Goal: Task Accomplishment & Management: Use online tool/utility

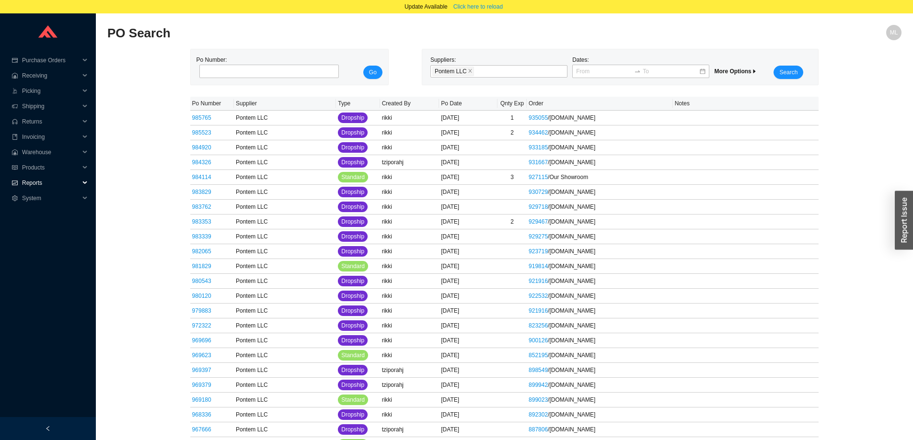
click at [28, 183] on span "Reports" at bounding box center [51, 182] width 58 height 15
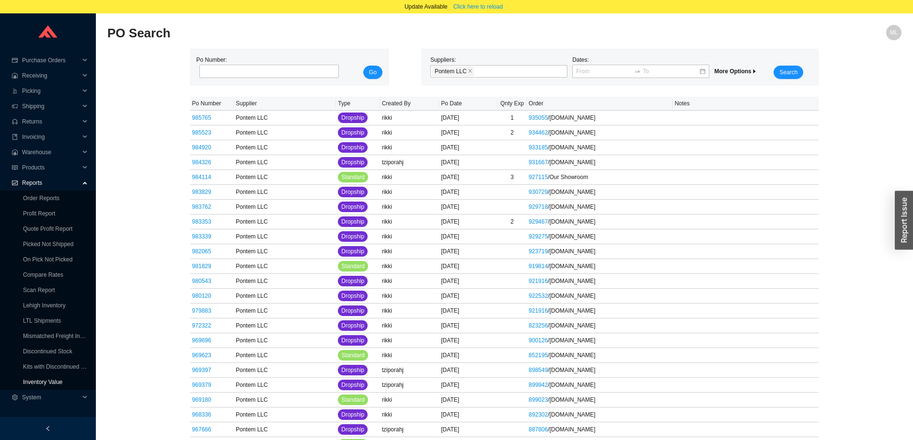
click at [47, 381] on link "Inventory Value" at bounding box center [43, 382] width 40 height 7
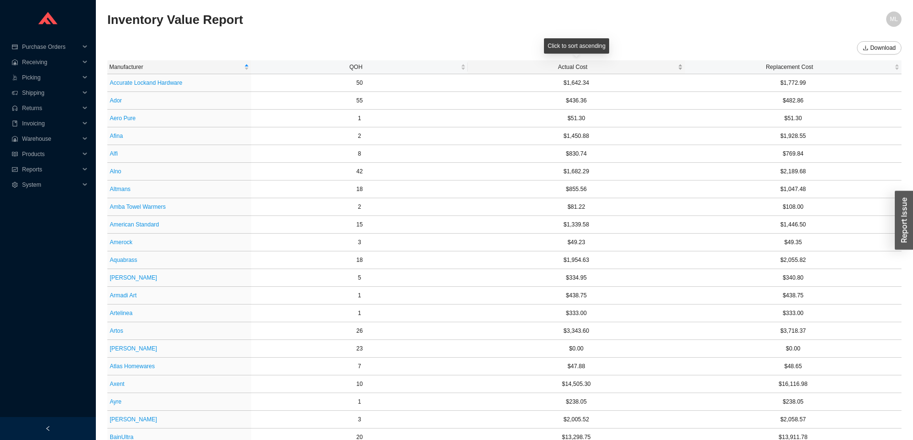
click at [574, 65] on span "Actual Cost" at bounding box center [573, 67] width 206 height 10
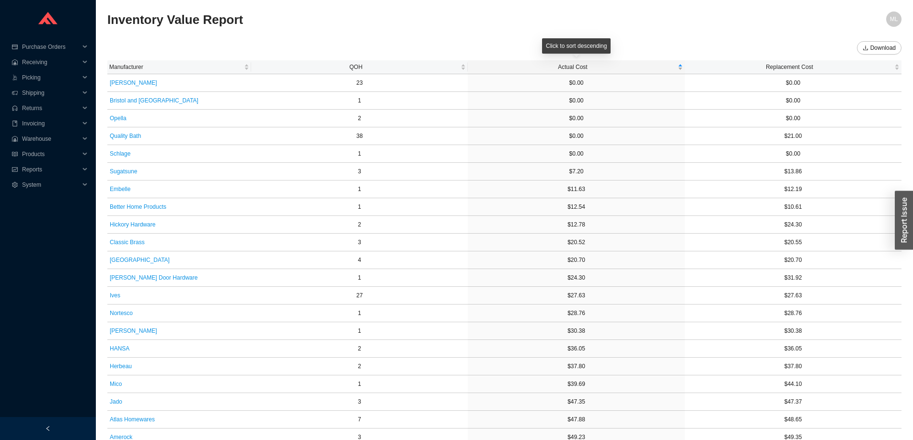
click at [574, 65] on span "Actual Cost" at bounding box center [573, 67] width 206 height 10
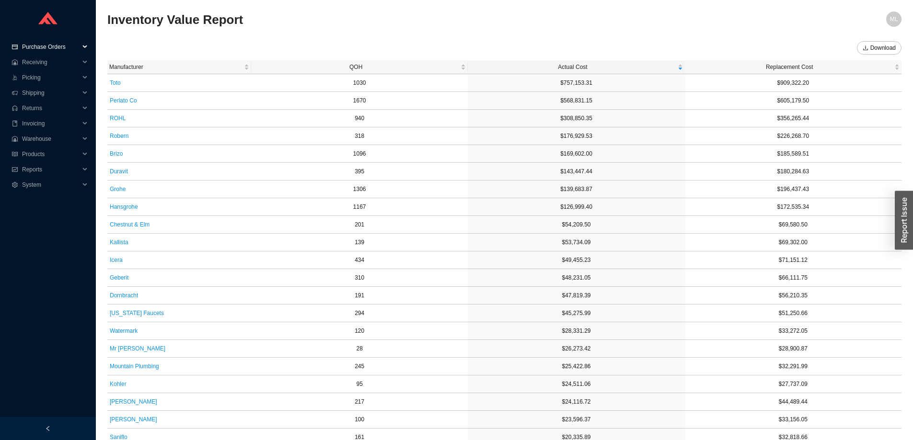
click at [46, 42] on span "Purchase Orders" at bounding box center [51, 46] width 58 height 15
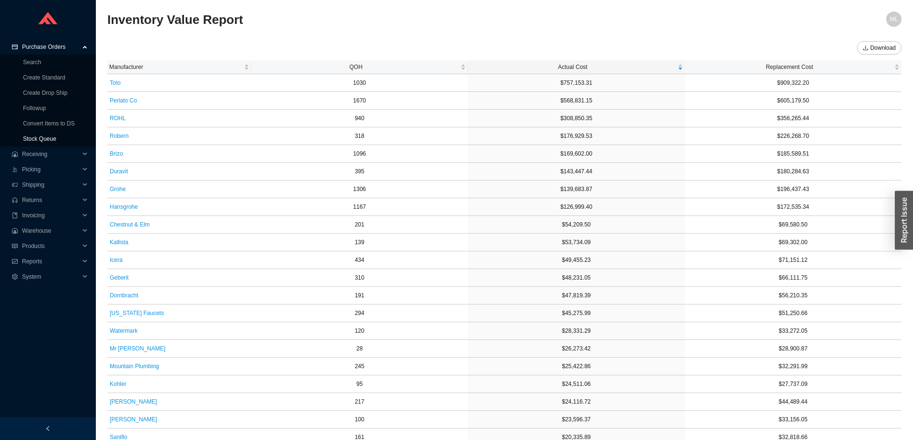
click at [38, 138] on link "Stock Queue" at bounding box center [39, 139] width 33 height 7
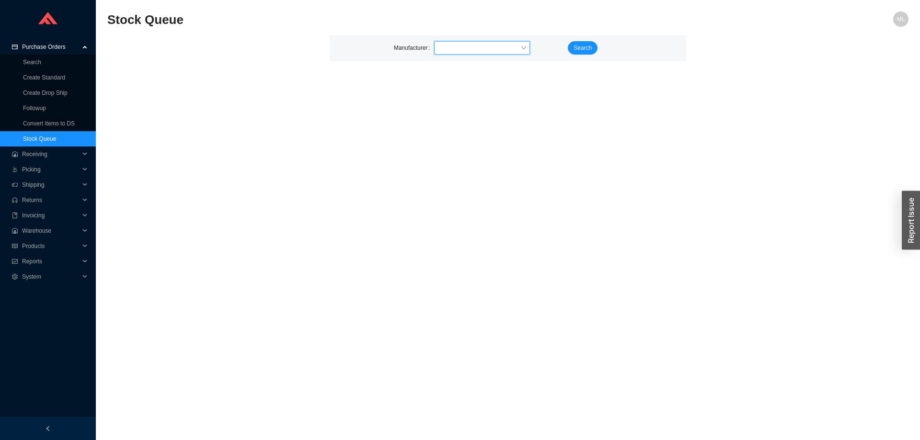
click at [464, 48] on input "search" at bounding box center [479, 48] width 82 height 12
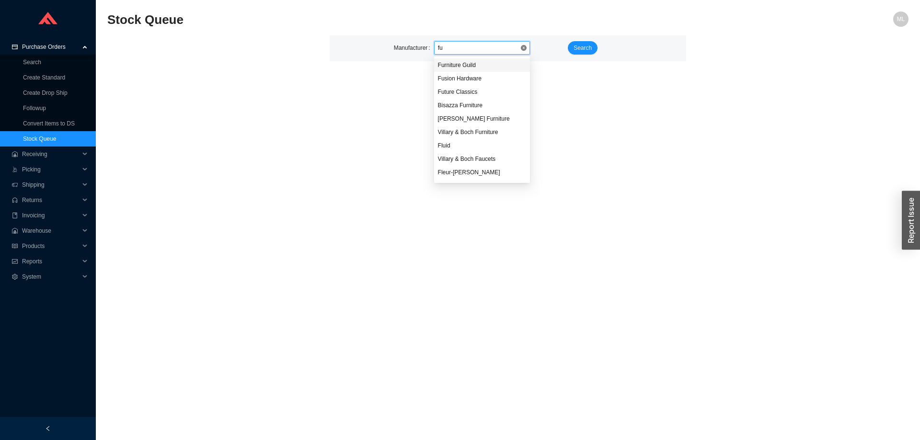
type input "f"
type input "hansg"
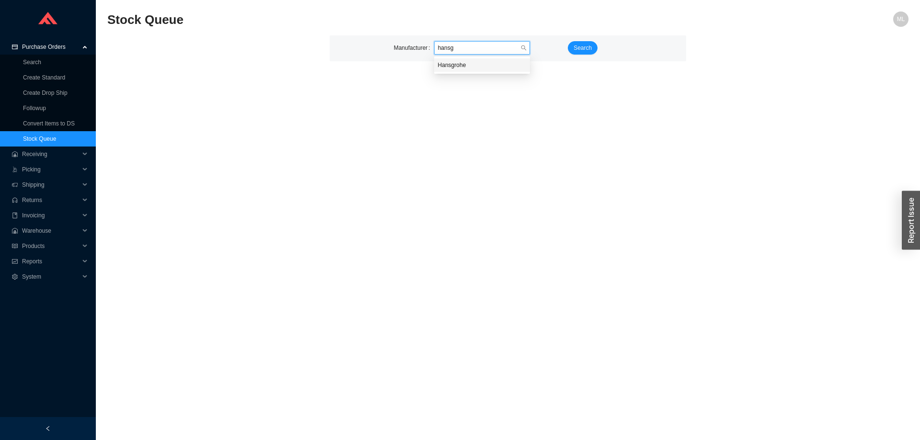
click at [460, 64] on div "Hansgrohe" at bounding box center [482, 65] width 88 height 9
click at [584, 47] on span "Search" at bounding box center [583, 48] width 18 height 10
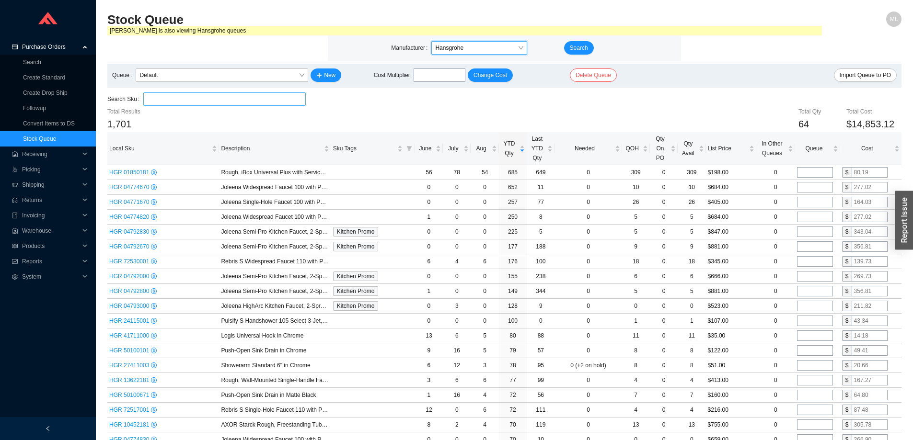
click at [234, 98] on input "search" at bounding box center [224, 99] width 155 height 12
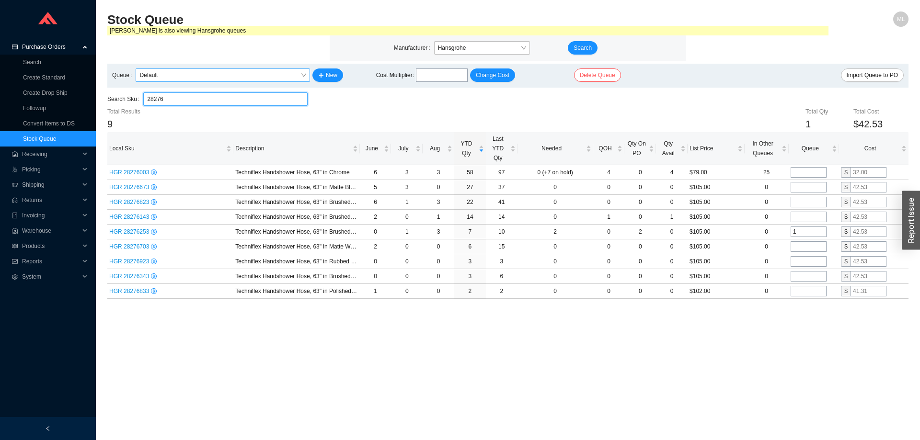
click at [173, 73] on span "Default" at bounding box center [222, 75] width 167 height 12
type input "28276"
click at [159, 91] on div "Default" at bounding box center [222, 92] width 167 height 9
drag, startPoint x: 170, startPoint y: 94, endPoint x: 135, endPoint y: 93, distance: 35.5
click at [136, 94] on div "Search Sku 28276 28276" at bounding box center [207, 98] width 200 height 13
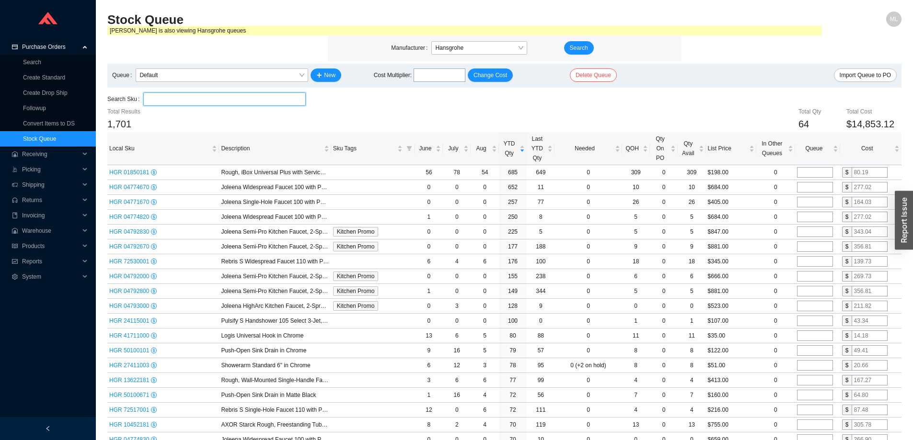
click at [227, 93] on input "search" at bounding box center [224, 99] width 155 height 12
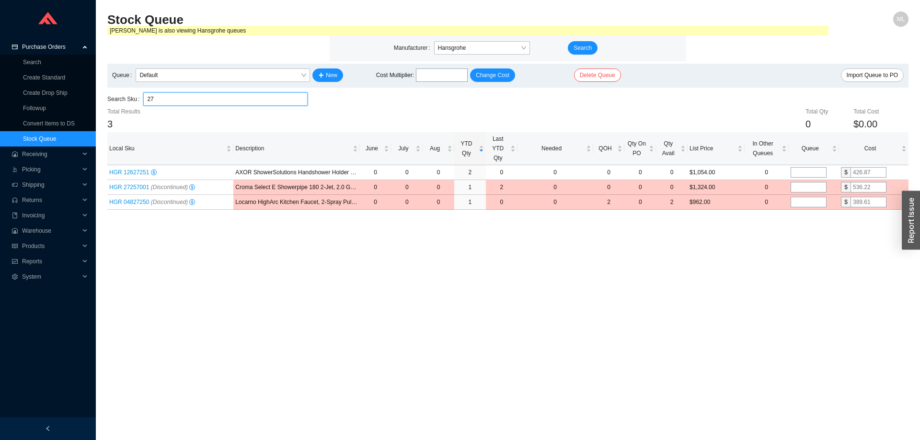
type input "2"
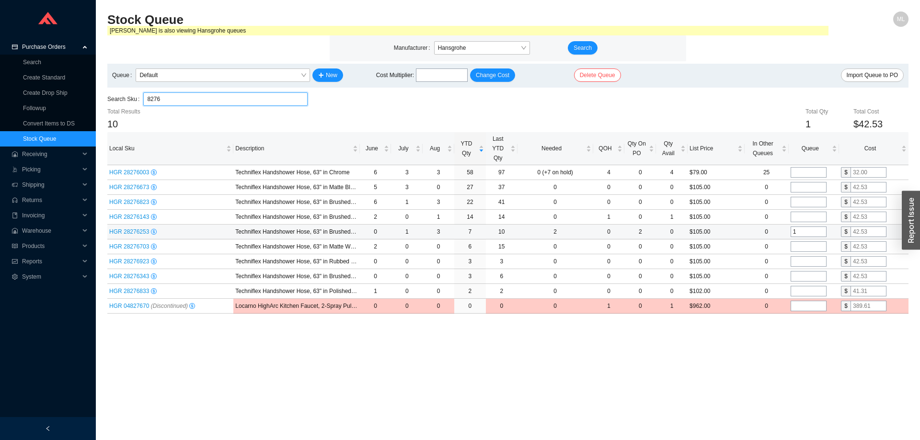
type input "8276"
drag, startPoint x: 801, startPoint y: 230, endPoint x: 784, endPoint y: 231, distance: 16.8
click at [784, 231] on tr "HGR 28276253 Techniflex Handshower Hose, 63" in Brushed Gold Optic 0 1 3 7 10 2…" at bounding box center [507, 232] width 801 height 15
click at [739, 225] on td "$105.00" at bounding box center [716, 232] width 57 height 15
drag, startPoint x: 169, startPoint y: 97, endPoint x: 104, endPoint y: 98, distance: 64.7
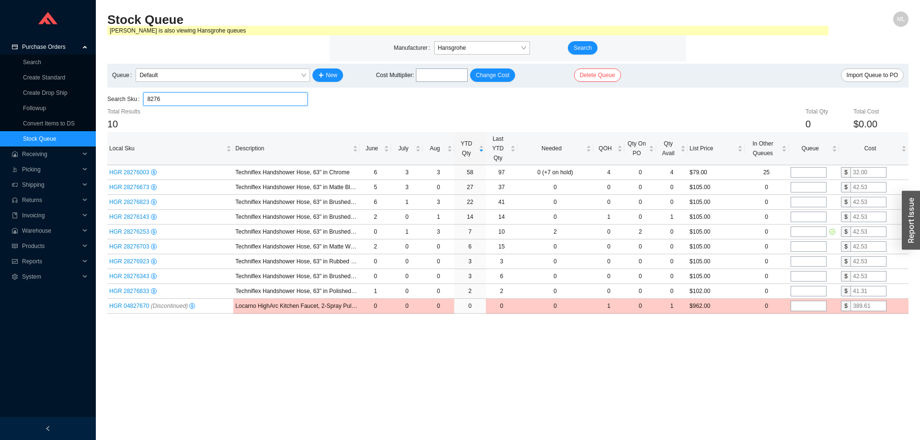
click at [104, 98] on section "Stock Queue ML [PERSON_NAME] Winehouse is also viewing Hansgrohe queues Manufac…" at bounding box center [508, 220] width 824 height 440
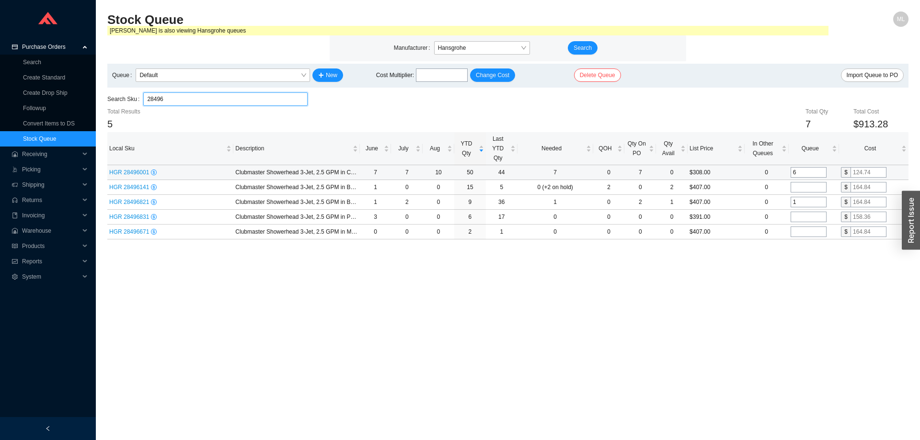
type input "28496"
drag, startPoint x: 808, startPoint y: 174, endPoint x: 770, endPoint y: 173, distance: 37.9
click at [770, 173] on tr "HGR 28496001 Clubmaster Showerhead 3-Jet, 2.5 GPM in Chrome 7 7 10 50 44 7 0 7 …" at bounding box center [507, 172] width 801 height 15
drag, startPoint x: 808, startPoint y: 202, endPoint x: 768, endPoint y: 202, distance: 39.8
click at [768, 202] on tr "HGR 28496821 Clubmaster Showerhead 3-Jet, 2.5 GPM in Brushed Nickel 1 2 0 9 36 …" at bounding box center [507, 202] width 801 height 15
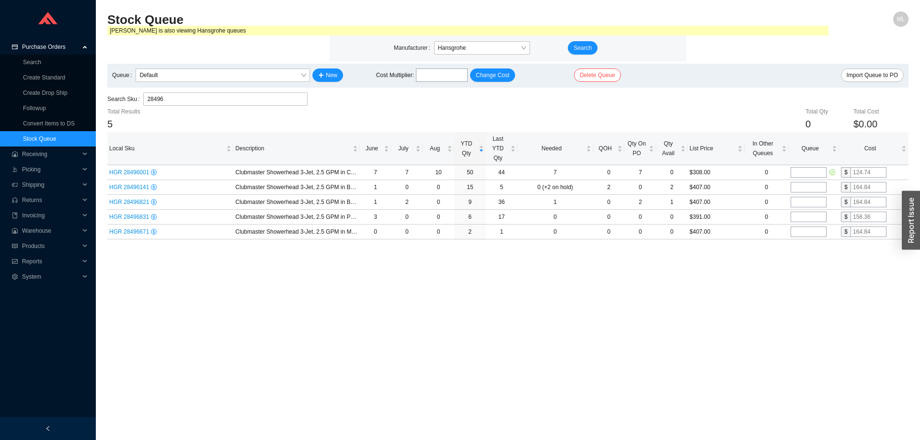
click at [739, 272] on main "Stock Queue ML [PERSON_NAME] Winehouse is also viewing Hansgrohe queues Manufac…" at bounding box center [507, 226] width 801 height 429
drag, startPoint x: 173, startPoint y: 102, endPoint x: 140, endPoint y: 100, distance: 32.6
click at [140, 100] on div "Search Sku 28496 28496" at bounding box center [207, 98] width 200 height 13
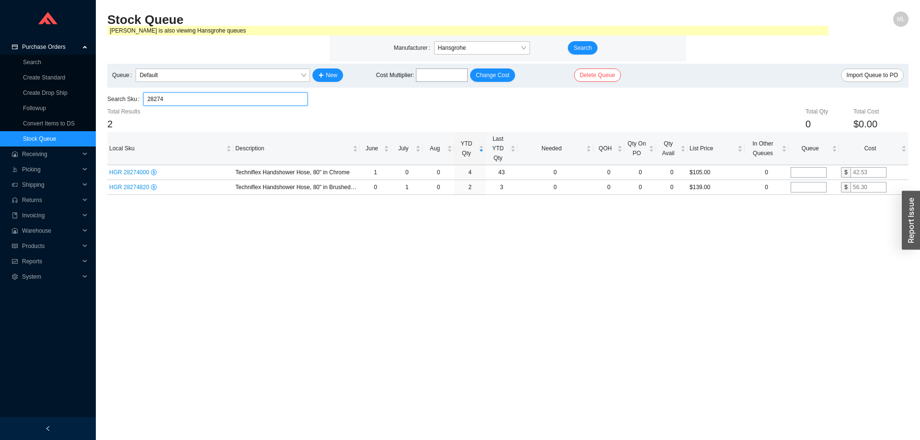
type input "28274"
drag, startPoint x: 182, startPoint y: 100, endPoint x: 107, endPoint y: 100, distance: 75.2
click at [107, 100] on section "Stock Queue ML [PERSON_NAME] Winehouse is also viewing Hansgrohe queues Manufac…" at bounding box center [508, 220] width 824 height 440
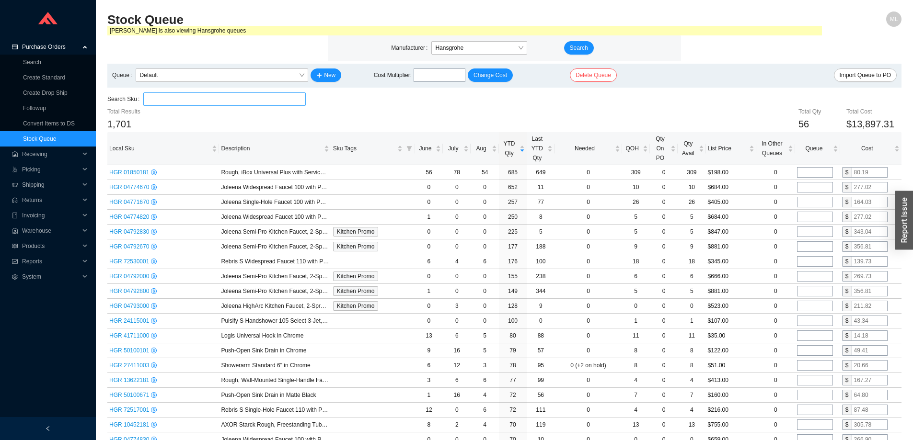
click at [195, 100] on input "search" at bounding box center [224, 99] width 155 height 12
click at [246, 95] on input "search" at bounding box center [224, 99] width 155 height 12
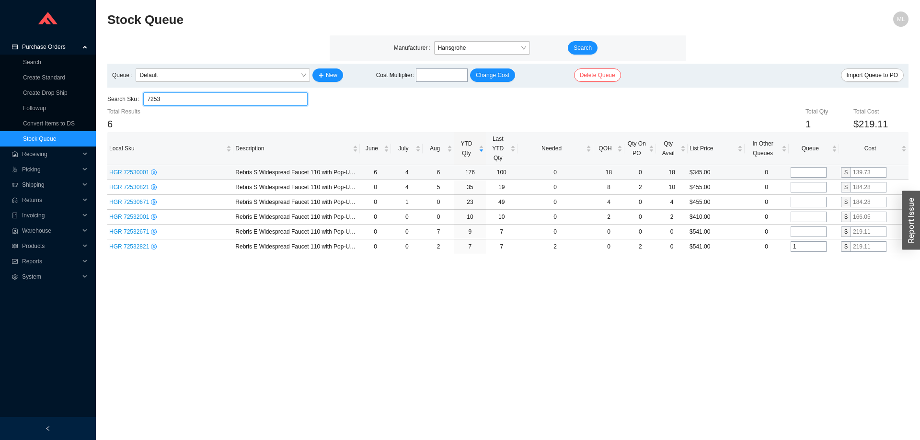
type input "7253"
click at [133, 174] on span "HGR 72530001" at bounding box center [130, 172] width 42 height 7
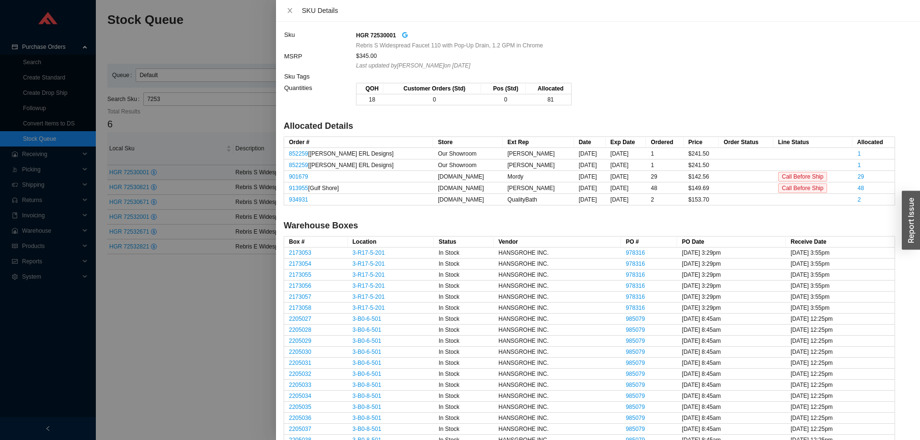
click at [405, 35] on icon "google" at bounding box center [405, 35] width 7 height 7
click at [195, 285] on div at bounding box center [460, 220] width 920 height 440
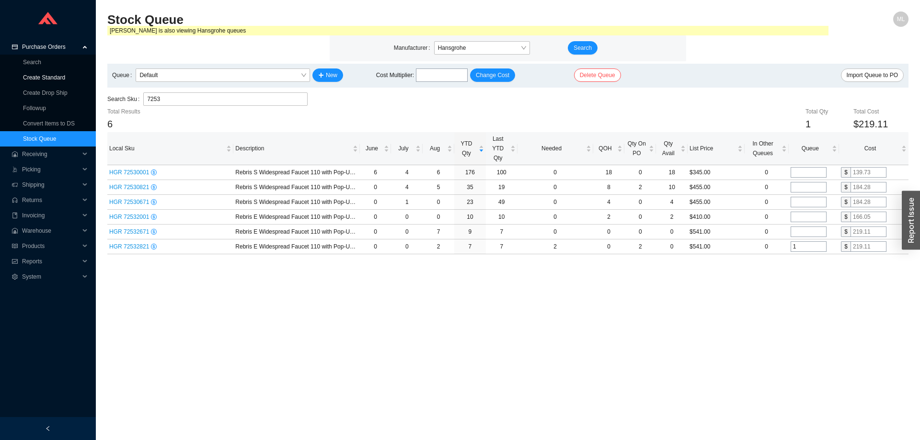
click at [42, 76] on link "Create Standard" at bounding box center [44, 77] width 42 height 7
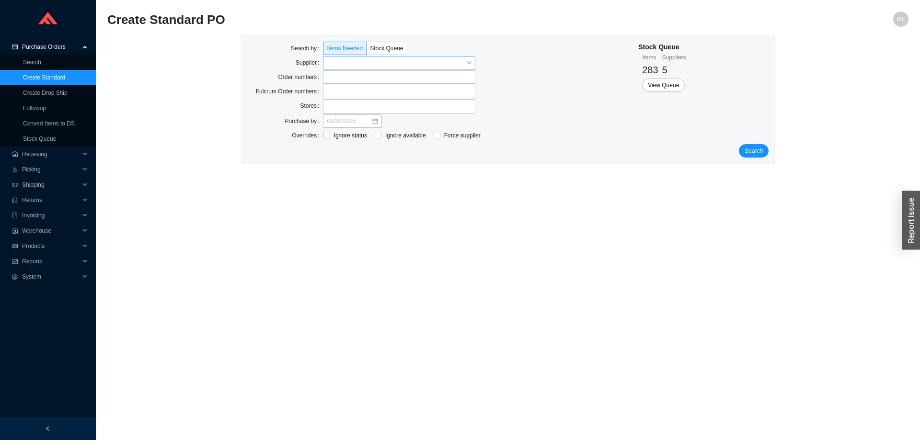
click at [358, 65] on input "search" at bounding box center [396, 63] width 139 height 12
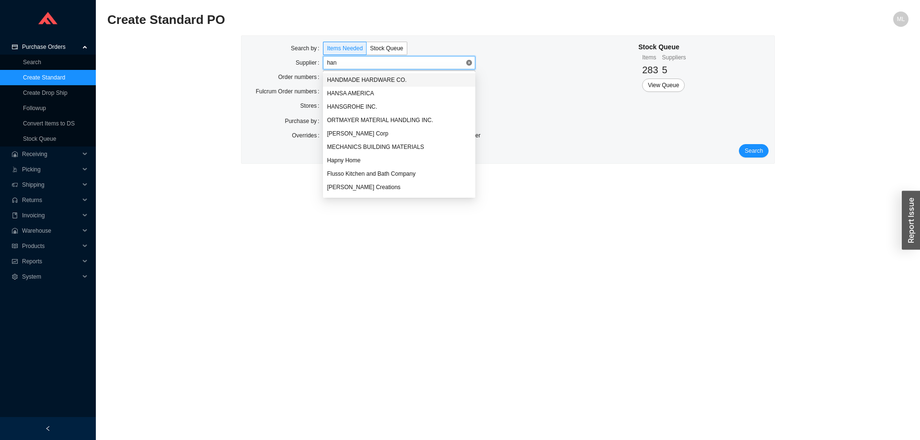
type input "hans"
click at [360, 90] on div "HANSGROHE INC." at bounding box center [399, 93] width 145 height 9
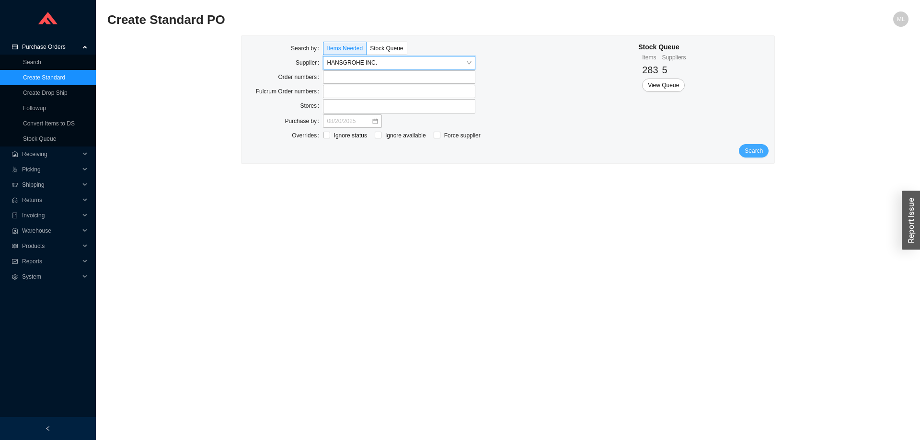
click at [745, 152] on button "Search" at bounding box center [754, 150] width 30 height 13
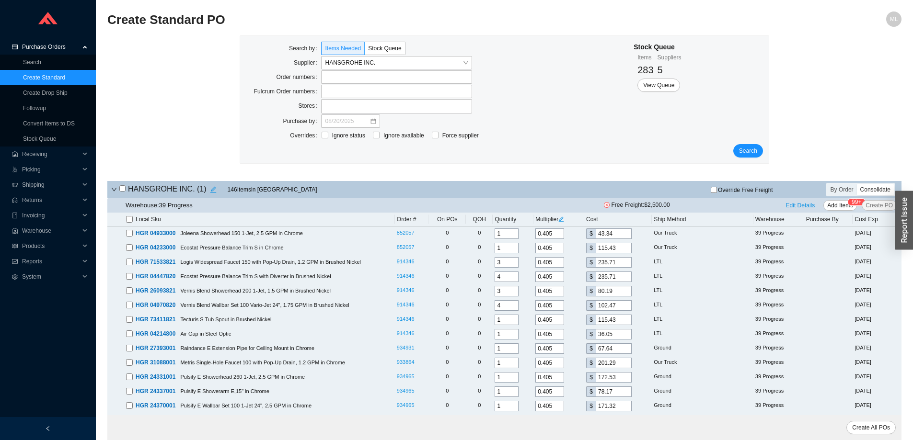
click at [131, 220] on input "checkbox" at bounding box center [129, 219] width 7 height 7
checkbox input "true"
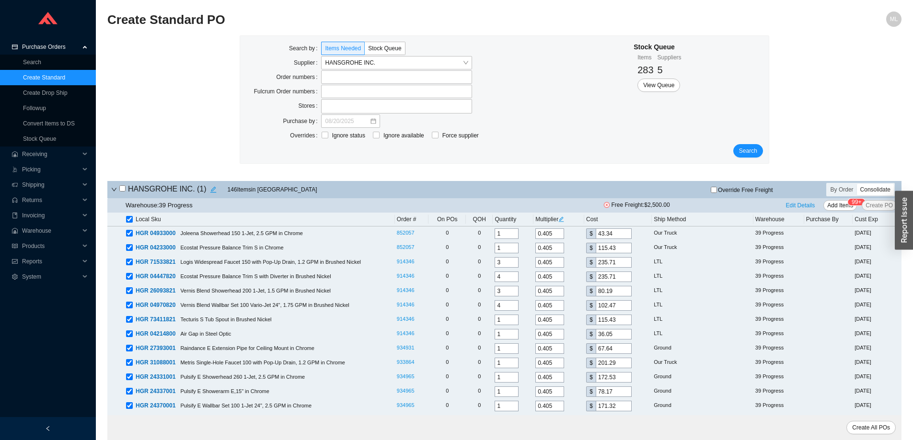
checkbox input "true"
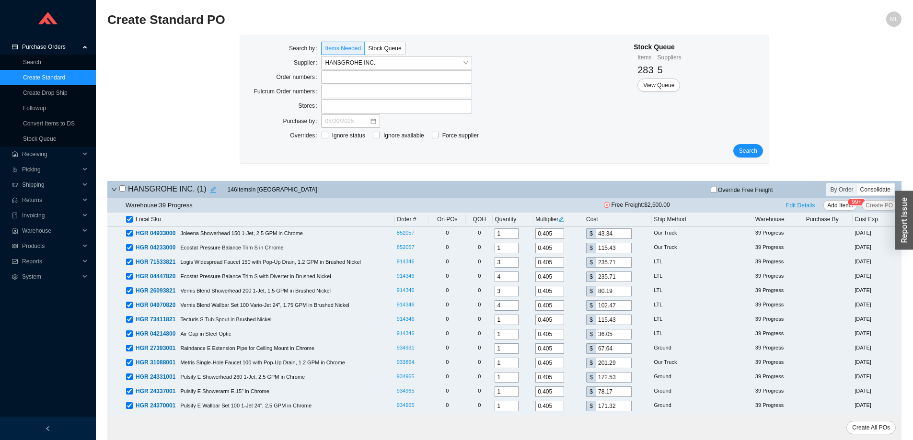
checkbox input "true"
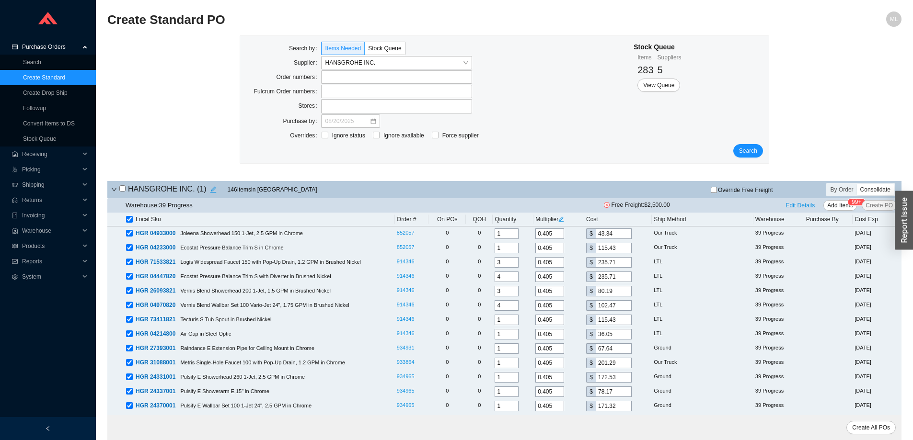
checkbox input "true"
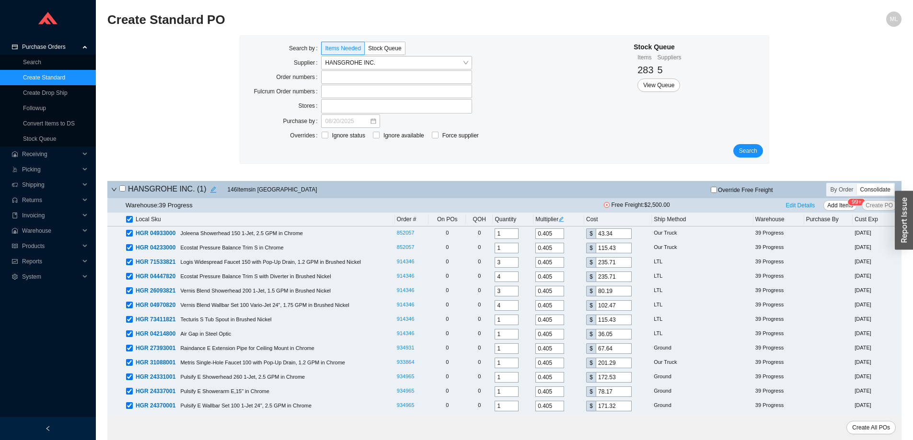
checkbox input "true"
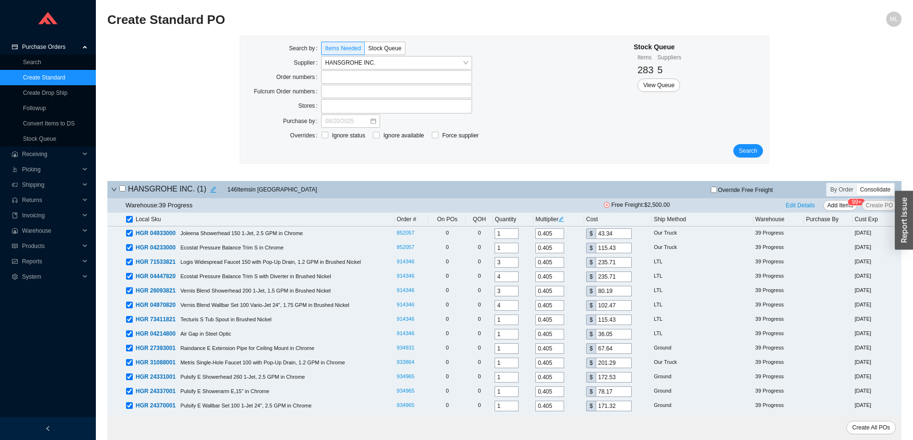
checkbox input "true"
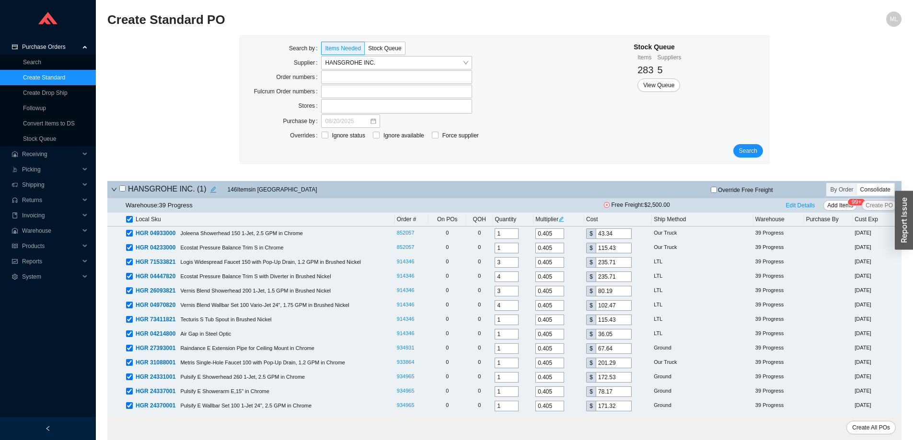
checkbox input "true"
click at [35, 136] on link "Stock Queue" at bounding box center [39, 139] width 33 height 7
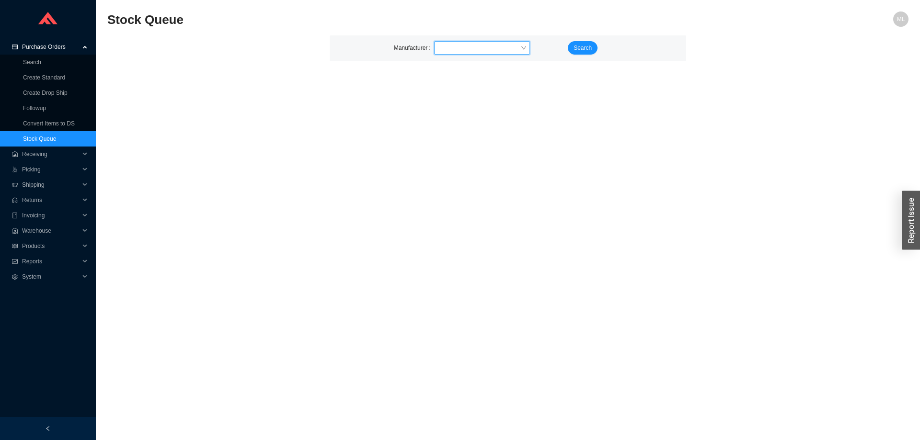
click at [480, 49] on input "search" at bounding box center [479, 48] width 82 height 12
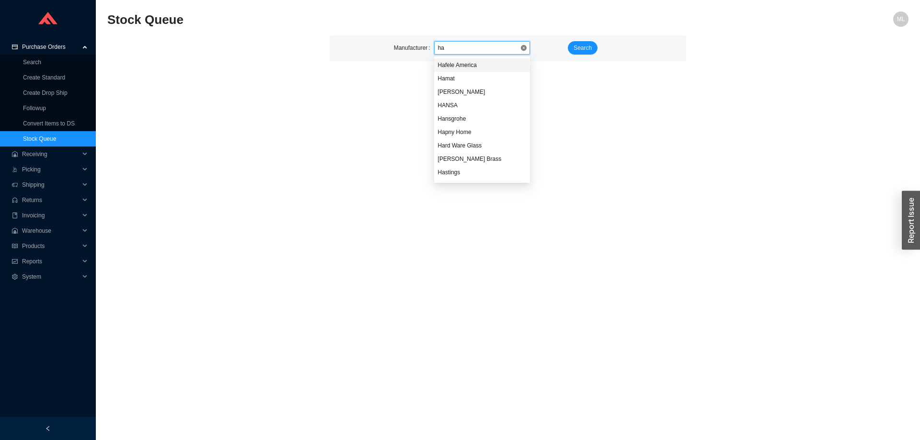
type input "han"
click at [457, 77] on div "Hansgrohe" at bounding box center [482, 78] width 88 height 9
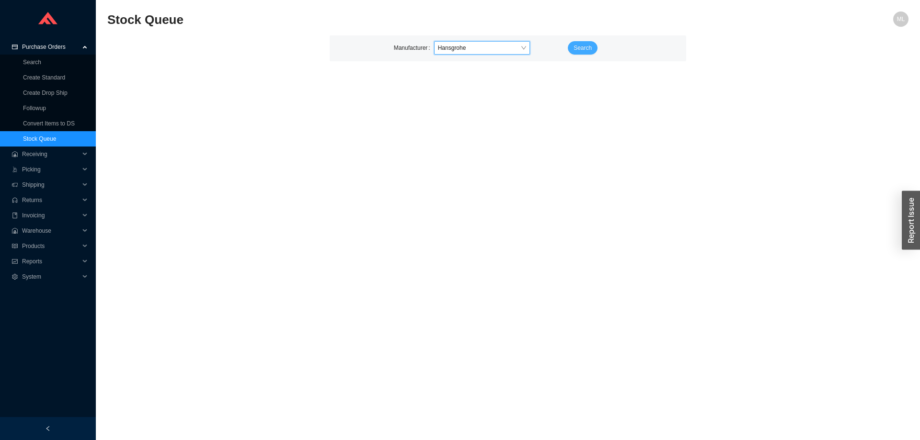
click at [582, 44] on span "Search" at bounding box center [583, 48] width 18 height 10
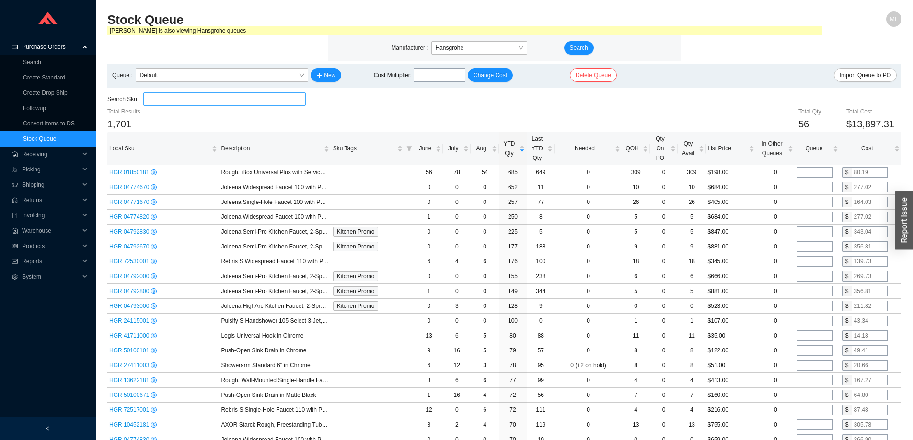
click at [208, 98] on input "search" at bounding box center [224, 99] width 155 height 12
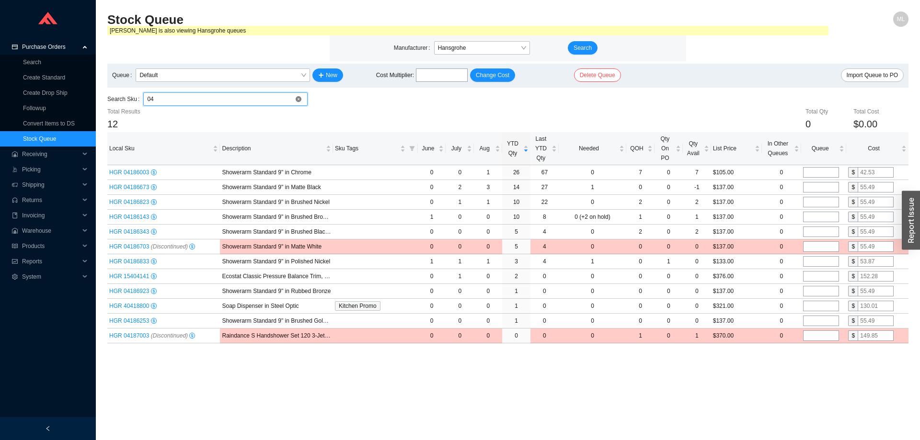
type input "0"
